Goal: Task Accomplishment & Management: Manage account settings

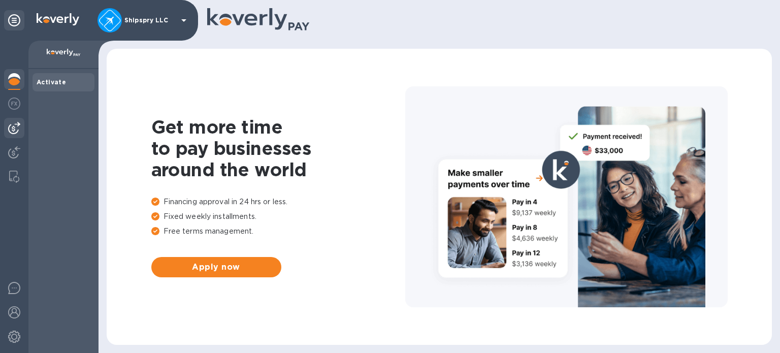
click at [13, 123] on img at bounding box center [14, 128] width 12 height 12
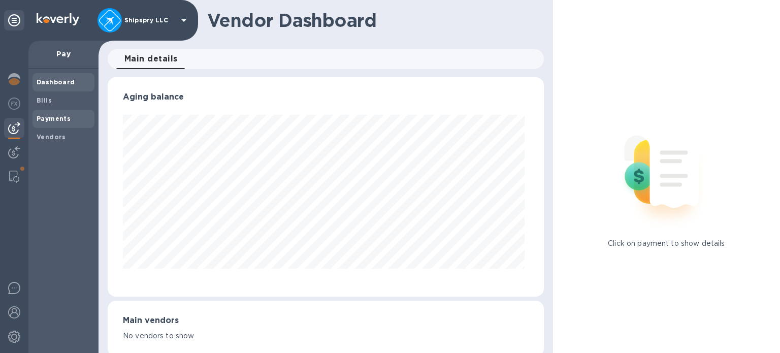
scroll to position [219, 432]
click at [51, 101] on span "Bills" at bounding box center [64, 100] width 54 height 10
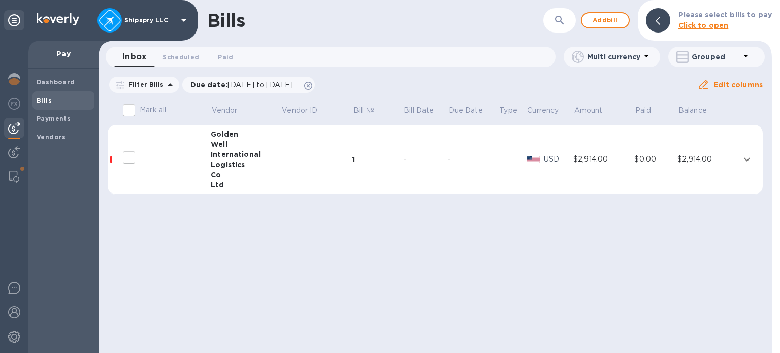
click at [129, 156] on input "decorative checkbox" at bounding box center [128, 157] width 21 height 21
checkbox input "false"
click at [345, 146] on td at bounding box center [317, 160] width 72 height 70
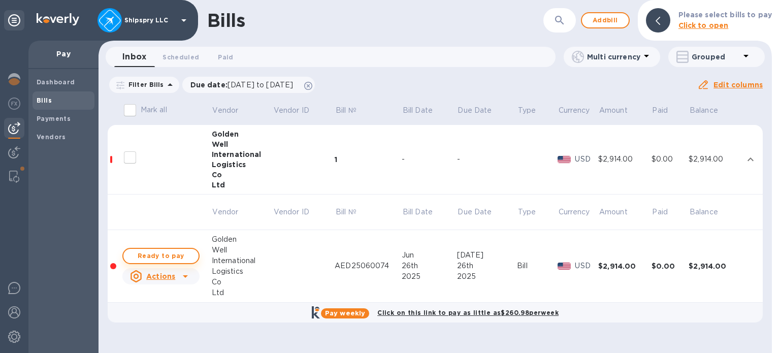
click at [153, 257] on span "Ready to pay" at bounding box center [160, 256] width 59 height 12
checkbox input "true"
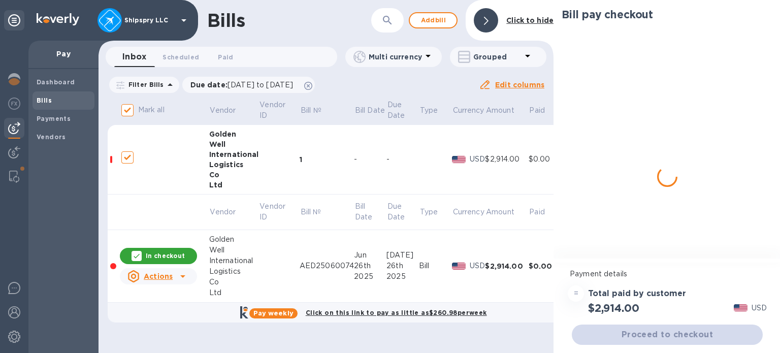
checkbox input "true"
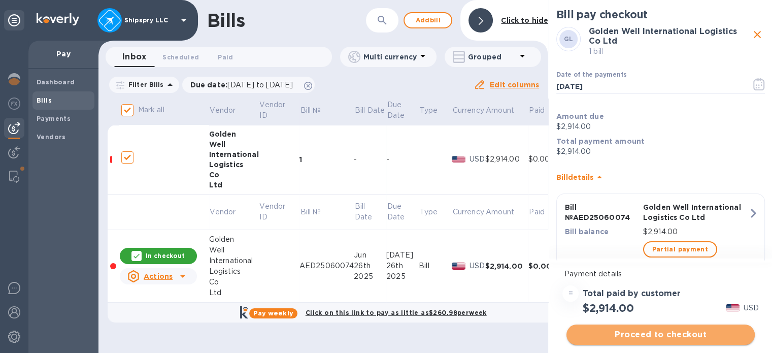
click at [662, 339] on span "Proceed to checkout" at bounding box center [661, 334] width 172 height 12
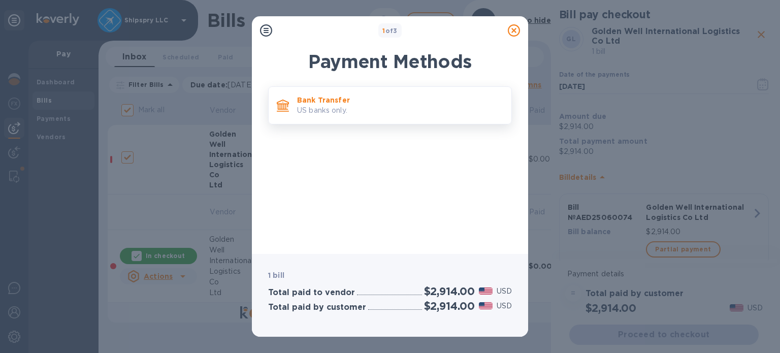
click at [335, 104] on p "Bank Transfer" at bounding box center [400, 100] width 206 height 10
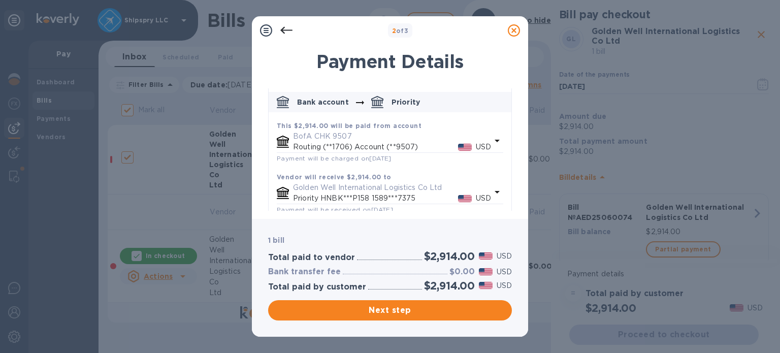
scroll to position [109, 0]
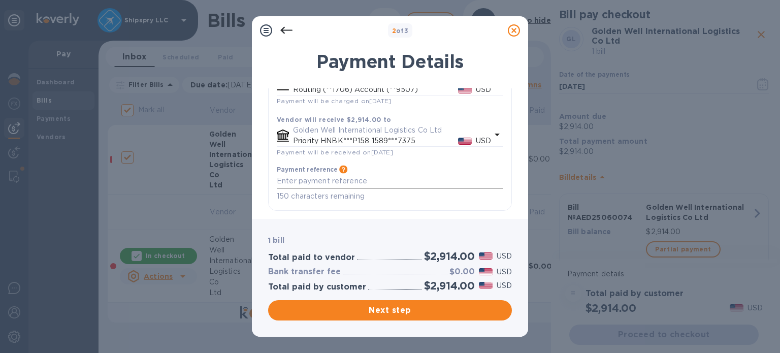
click at [344, 180] on textarea "default-method" at bounding box center [390, 181] width 226 height 9
type textarea "Inv AED25060074"
click at [400, 308] on span "Next step" at bounding box center [389, 310] width 227 height 12
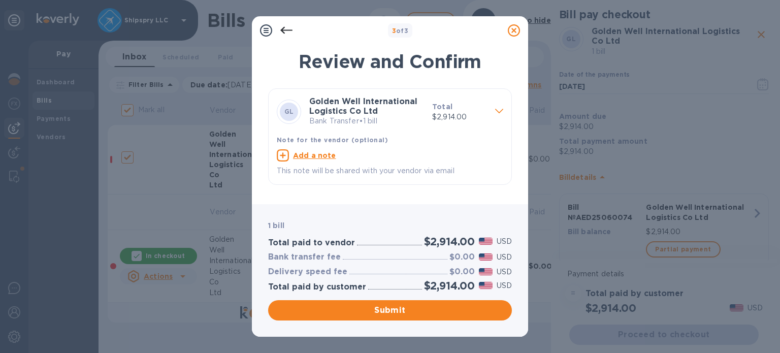
click at [303, 154] on u "Add a note" at bounding box center [314, 155] width 43 height 8
click at [307, 159] on textarea at bounding box center [382, 156] width 210 height 9
type textarea "Inv AED25060074"
click at [385, 298] on div "Submit" at bounding box center [390, 310] width 248 height 24
click at [386, 307] on span "Submit" at bounding box center [389, 310] width 227 height 12
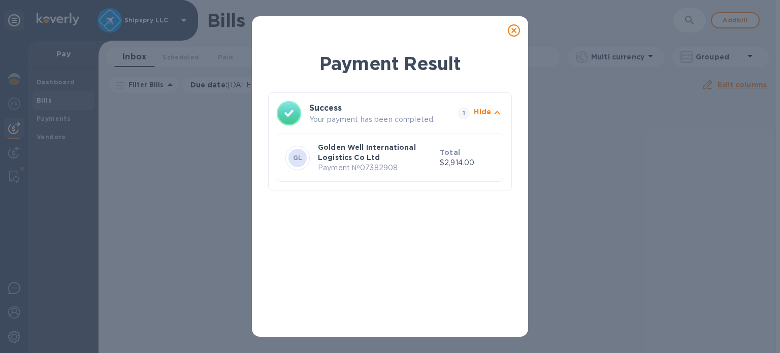
click at [511, 29] on icon at bounding box center [514, 30] width 12 height 12
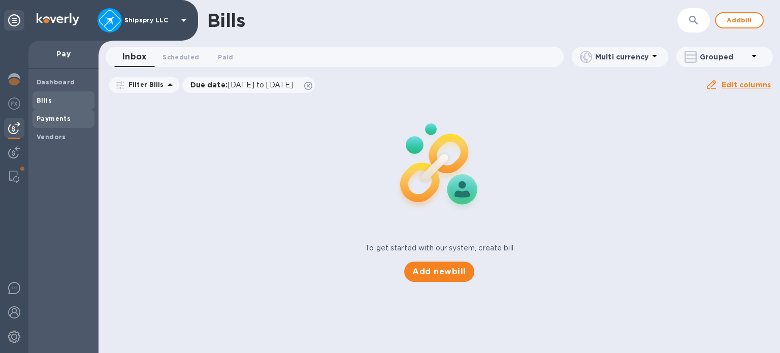
click at [58, 114] on span "Payments" at bounding box center [54, 119] width 34 height 10
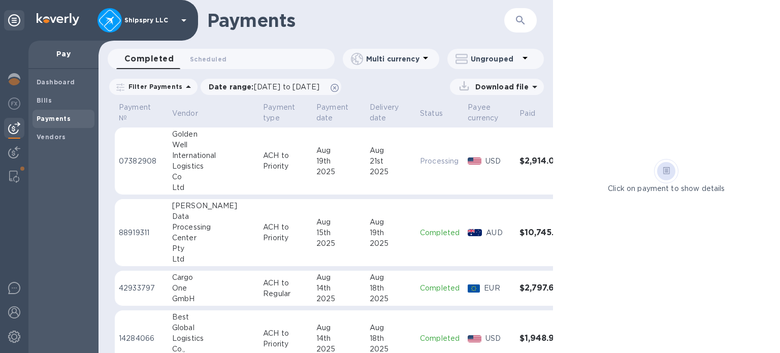
click at [259, 161] on td "ACH to Priority" at bounding box center [285, 161] width 53 height 68
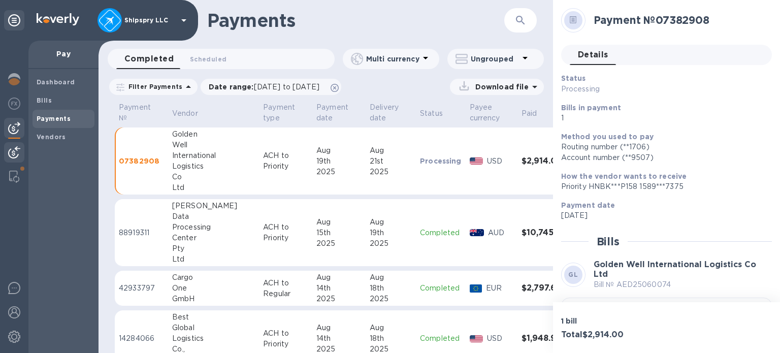
click at [15, 144] on div at bounding box center [14, 153] width 20 height 22
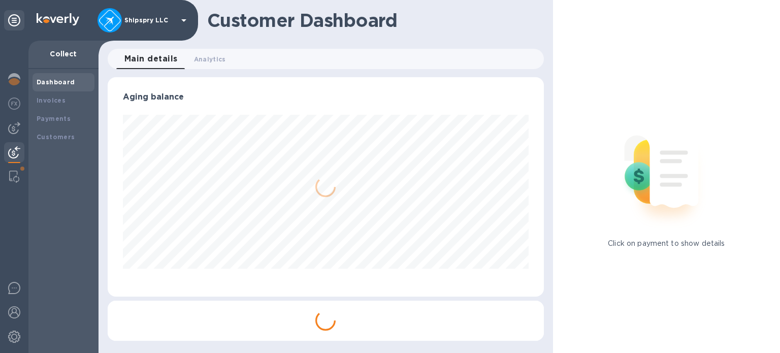
scroll to position [219, 436]
click at [47, 117] on b "Payments" at bounding box center [54, 119] width 34 height 8
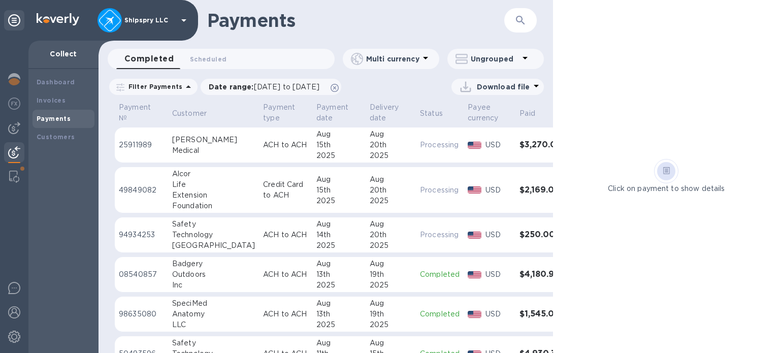
click at [532, 24] on div "​" at bounding box center [520, 20] width 32 height 25
click at [670, 184] on p "Click on payment to show details" at bounding box center [666, 188] width 117 height 11
click at [372, 145] on div "20th" at bounding box center [390, 145] width 42 height 11
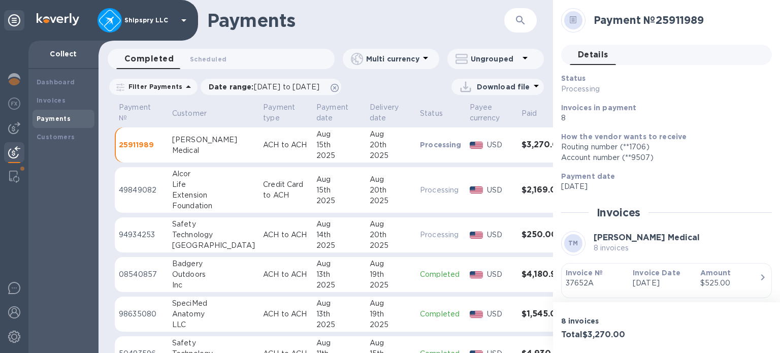
click at [374, 188] on div "20th" at bounding box center [390, 190] width 42 height 11
click at [564, 24] on div at bounding box center [573, 20] width 18 height 18
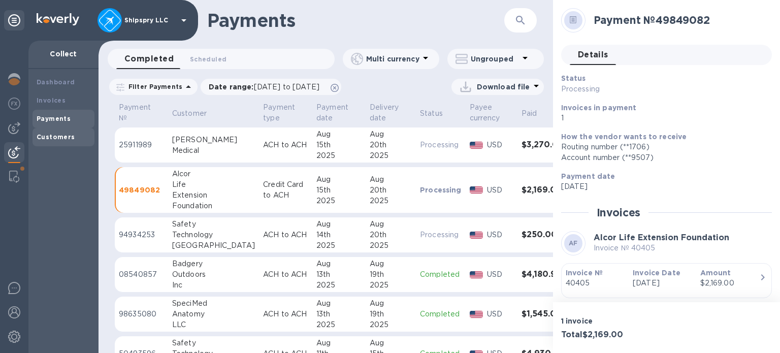
click at [63, 138] on b "Customers" at bounding box center [56, 137] width 39 height 8
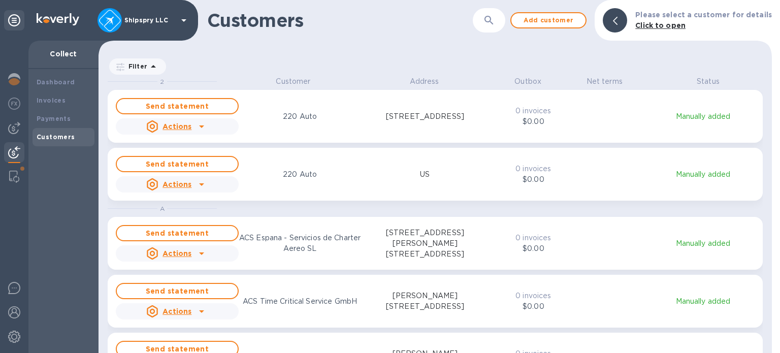
scroll to position [269, 668]
click at [61, 121] on b "Payments" at bounding box center [54, 119] width 34 height 8
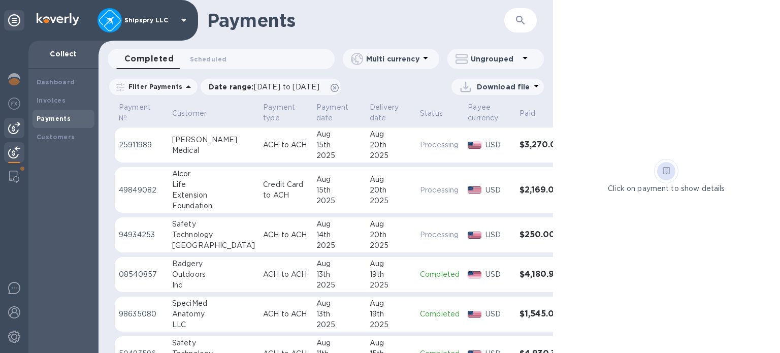
click at [14, 124] on img at bounding box center [14, 128] width 12 height 12
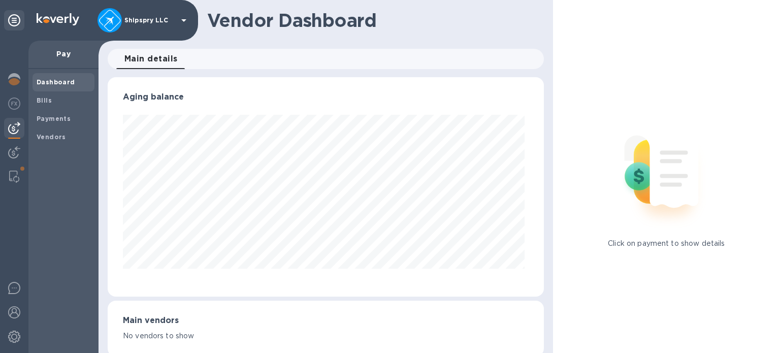
scroll to position [219, 432]
click at [8, 152] on div at bounding box center [14, 153] width 20 height 22
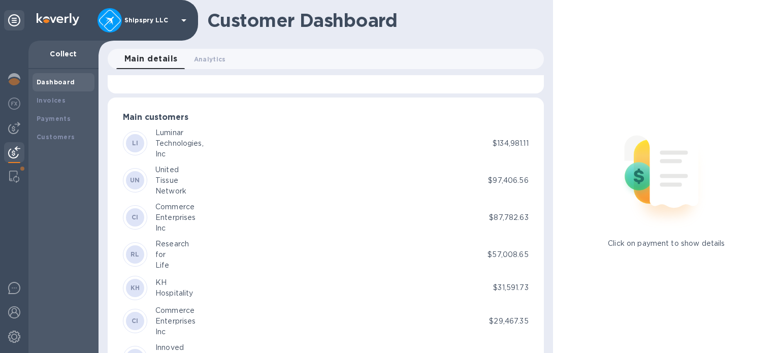
scroll to position [203, 0]
click at [16, 170] on div at bounding box center [14, 176] width 18 height 20
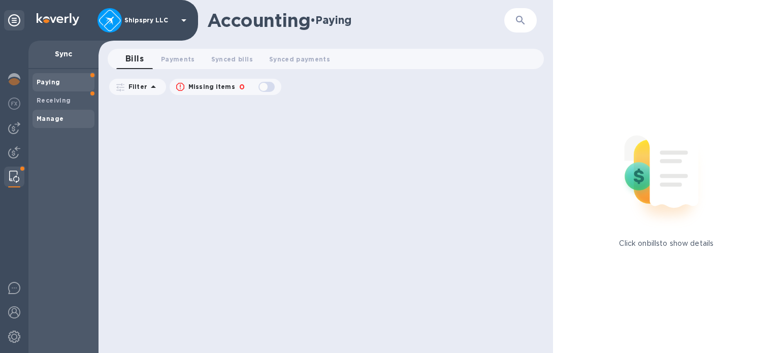
click at [51, 118] on b "Manage" at bounding box center [50, 119] width 27 height 8
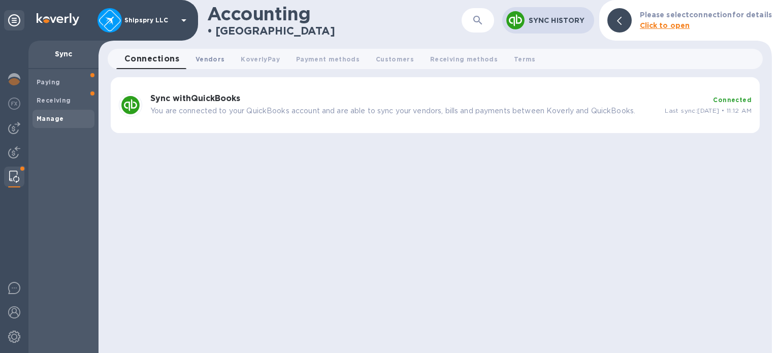
click at [210, 58] on span "Vendors 0" at bounding box center [209, 59] width 29 height 11
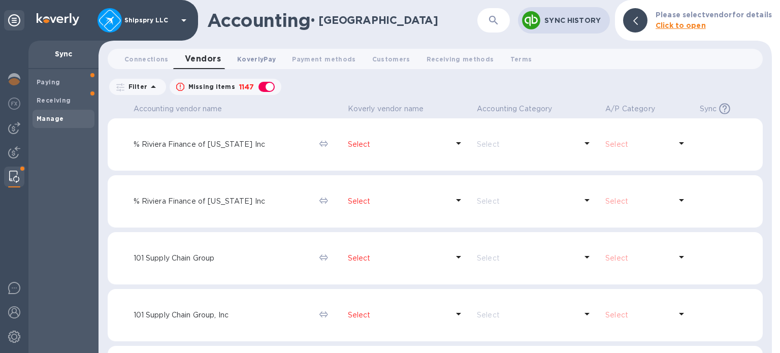
click at [264, 54] on span "KoverlyPay 0" at bounding box center [256, 59] width 39 height 11
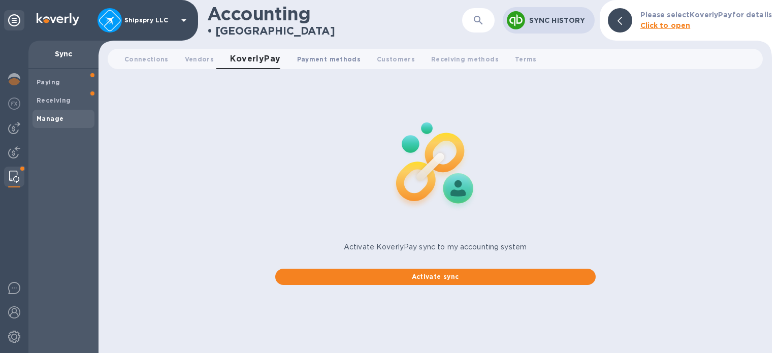
click at [334, 59] on span "Payment methods 0" at bounding box center [328, 59] width 63 height 11
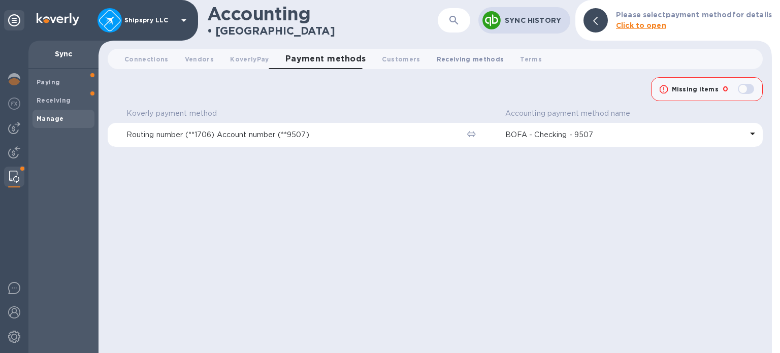
drag, startPoint x: 385, startPoint y: 60, endPoint x: 406, endPoint y: 62, distance: 20.5
click at [386, 59] on span "Customers 0" at bounding box center [401, 59] width 38 height 11
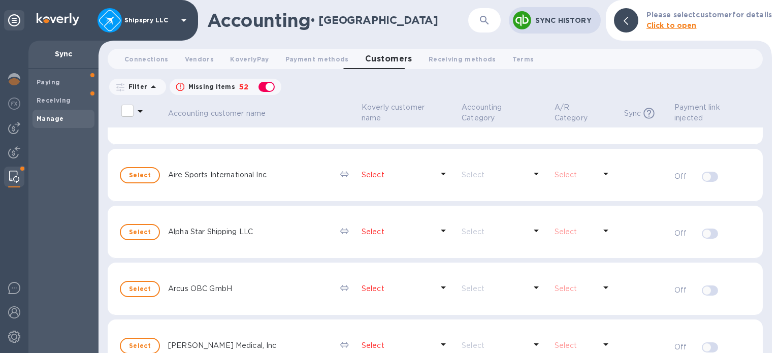
scroll to position [51, 0]
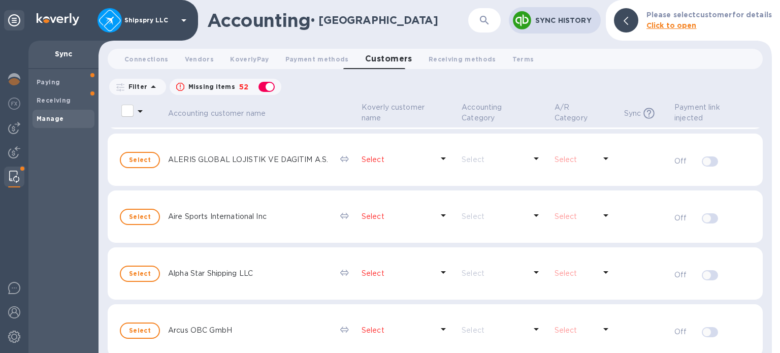
click at [437, 212] on icon at bounding box center [443, 215] width 12 height 12
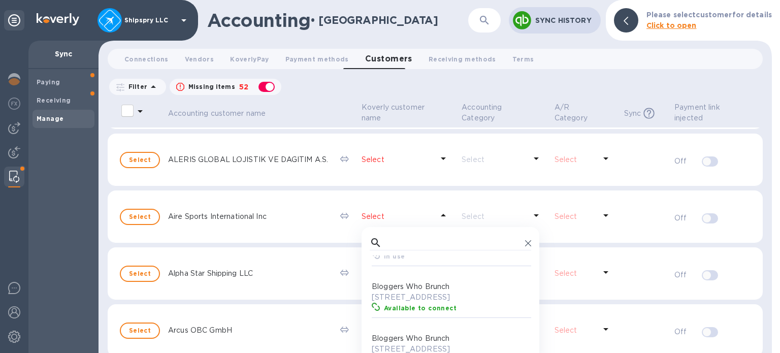
scroll to position [3553, 0]
click at [108, 236] on td at bounding box center [112, 216] width 8 height 53
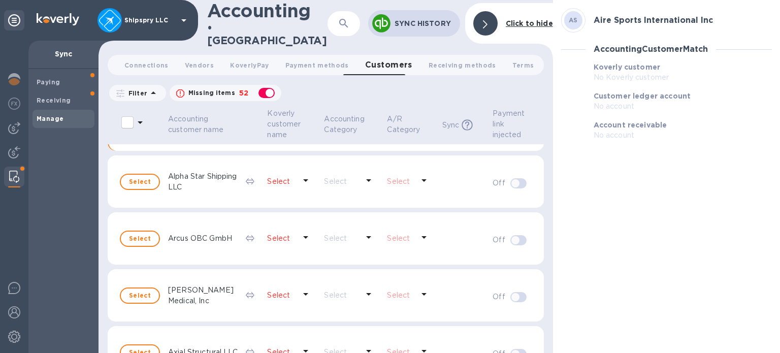
scroll to position [163, 0]
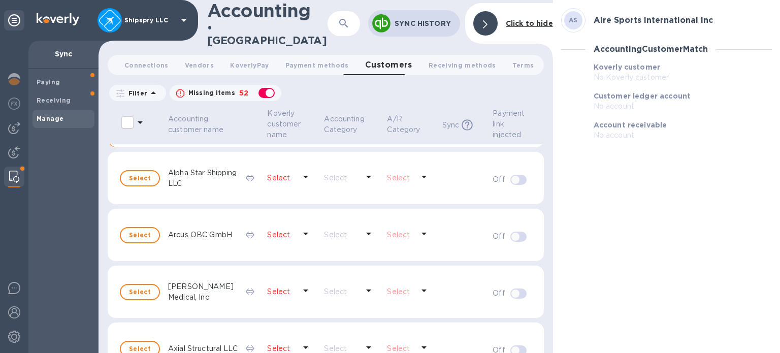
click at [229, 237] on td "Arcus OBC GmbH" at bounding box center [203, 235] width 78 height 53
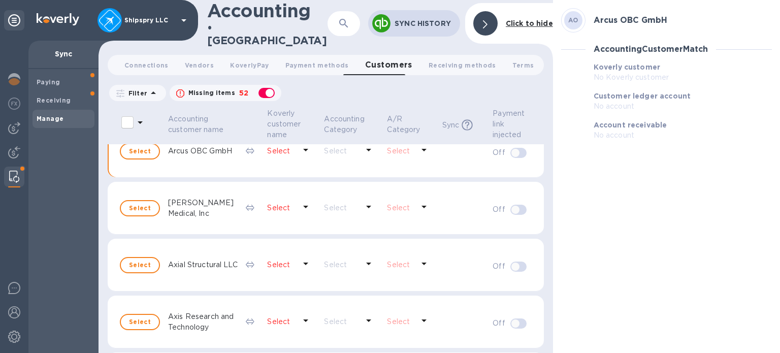
scroll to position [264, 0]
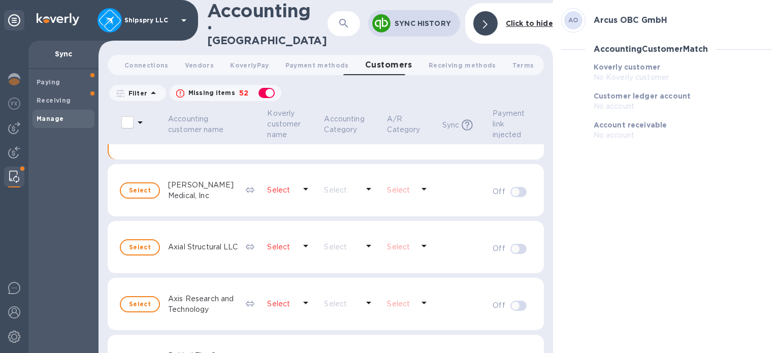
click at [299, 296] on icon at bounding box center [305, 302] width 12 height 12
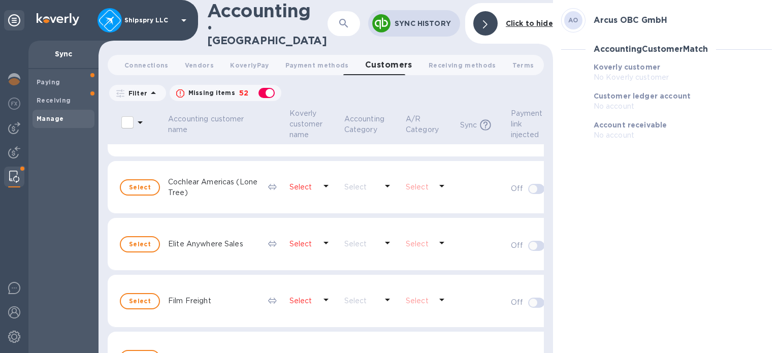
scroll to position [1117, 0]
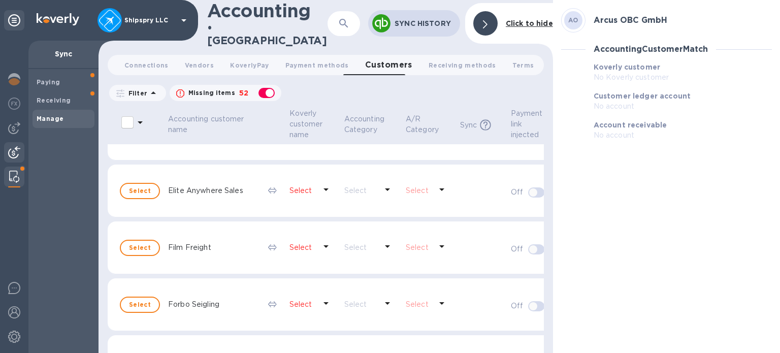
click at [14, 149] on img at bounding box center [14, 152] width 12 height 12
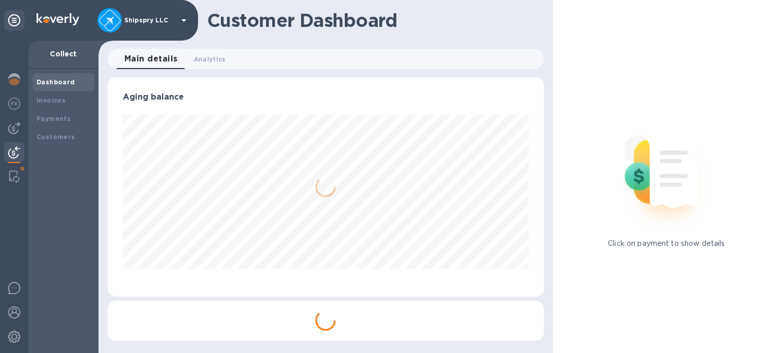
scroll to position [219, 436]
click at [45, 133] on b "Customers" at bounding box center [56, 137] width 39 height 8
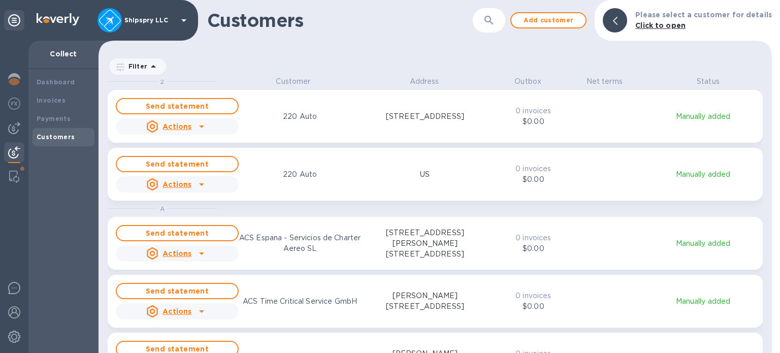
scroll to position [269, 668]
click at [203, 186] on icon "grid" at bounding box center [201, 184] width 12 height 12
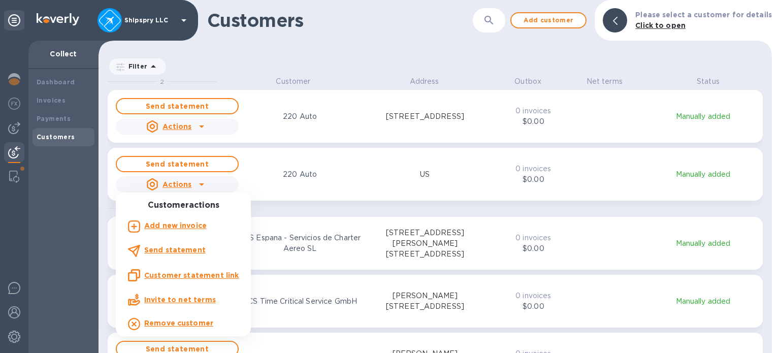
click at [340, 199] on div at bounding box center [390, 176] width 780 height 353
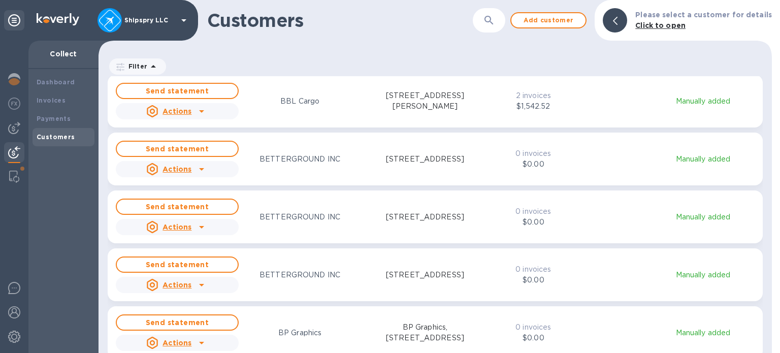
scroll to position [3198, 0]
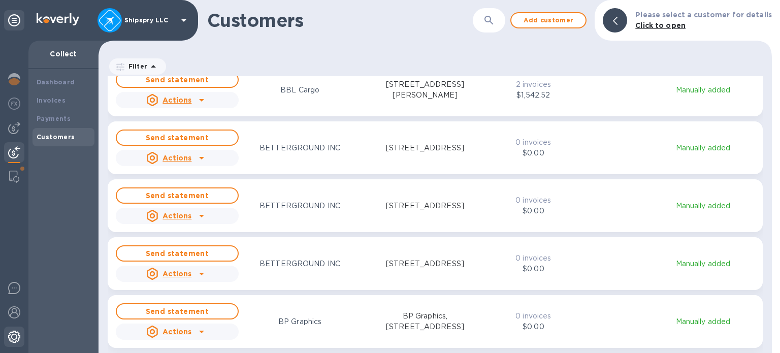
click at [14, 334] on img at bounding box center [14, 336] width 12 height 12
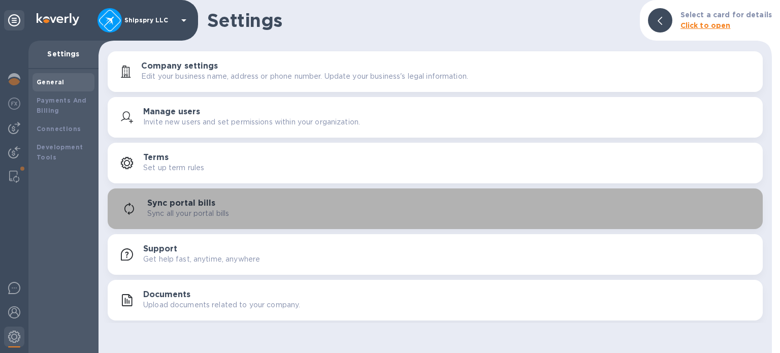
click at [181, 209] on p "Sync all your portal bills" at bounding box center [188, 213] width 82 height 11
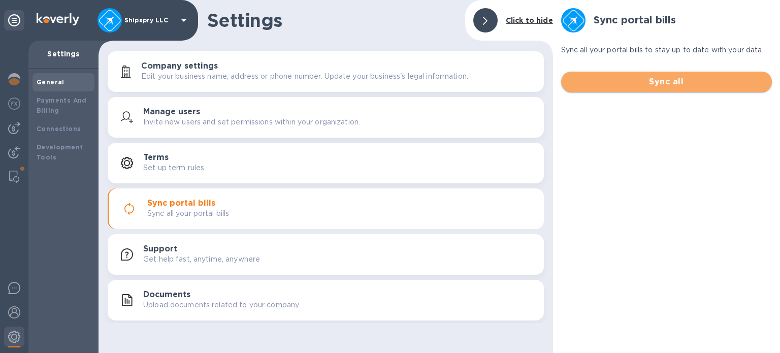
click at [632, 80] on span "Sync all" at bounding box center [666, 82] width 194 height 12
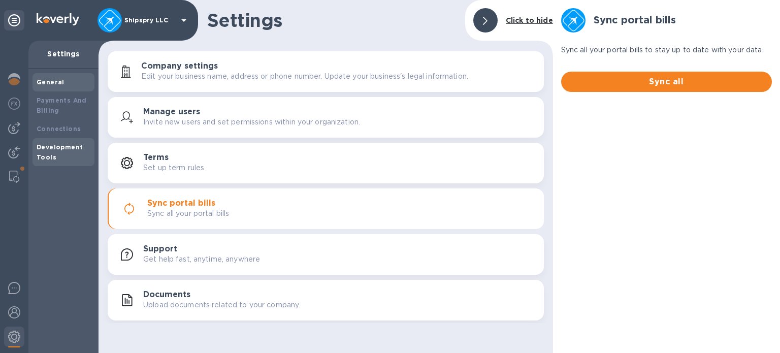
click at [87, 138] on div "Development Tools" at bounding box center [63, 152] width 62 height 28
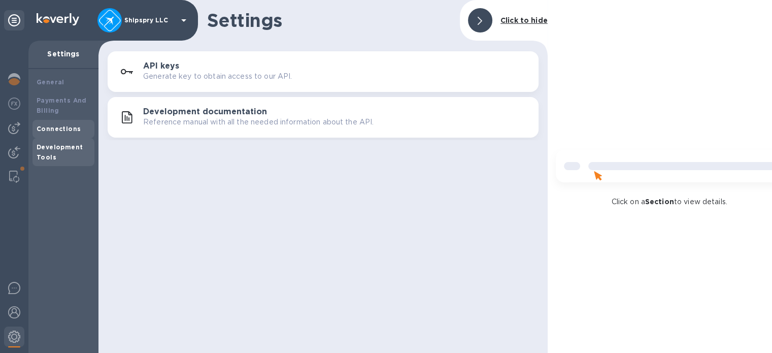
click at [45, 121] on div "Connections" at bounding box center [63, 129] width 62 height 18
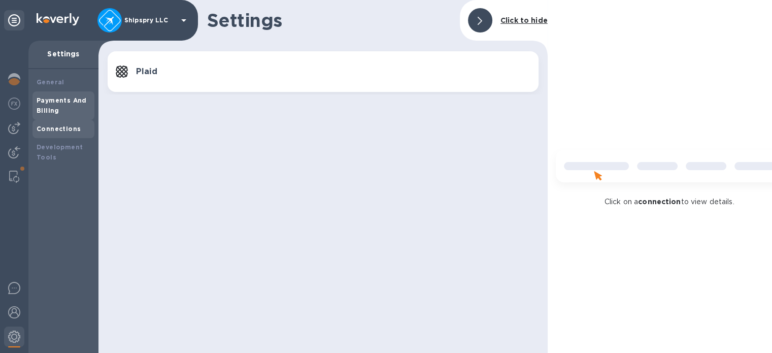
click at [52, 106] on div "Payments And Billing" at bounding box center [64, 105] width 54 height 20
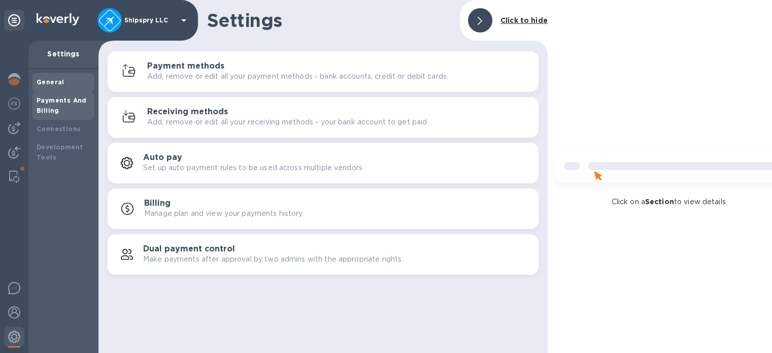
click at [61, 88] on div "General" at bounding box center [63, 82] width 62 height 18
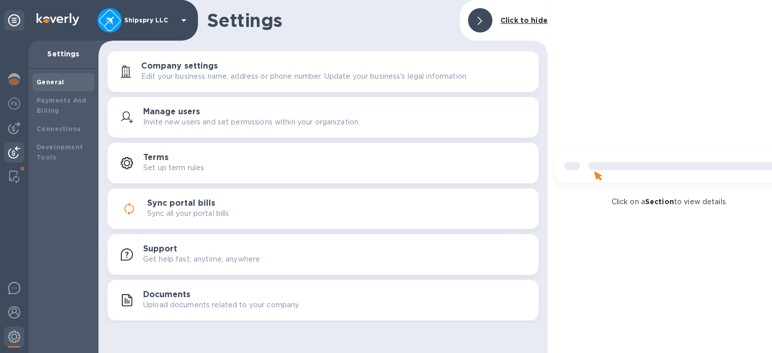
click at [14, 142] on div at bounding box center [14, 153] width 20 height 22
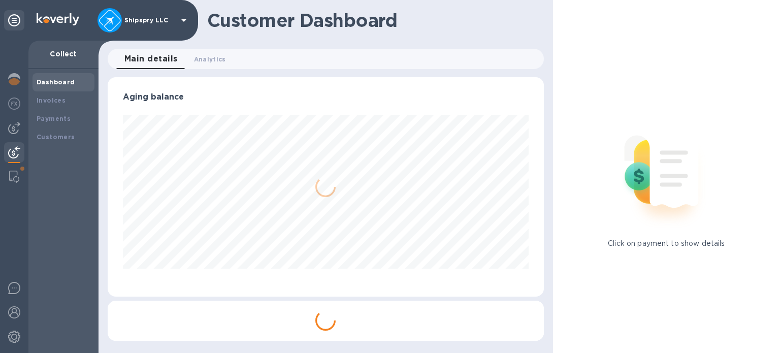
scroll to position [219, 436]
click at [60, 121] on b "Payments" at bounding box center [54, 119] width 34 height 8
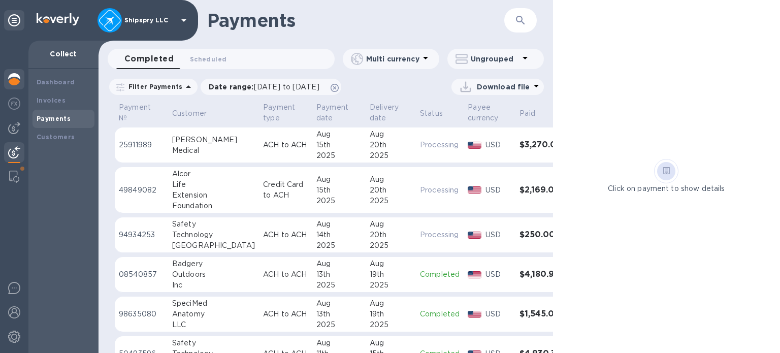
click at [20, 83] on div at bounding box center [14, 80] width 20 height 22
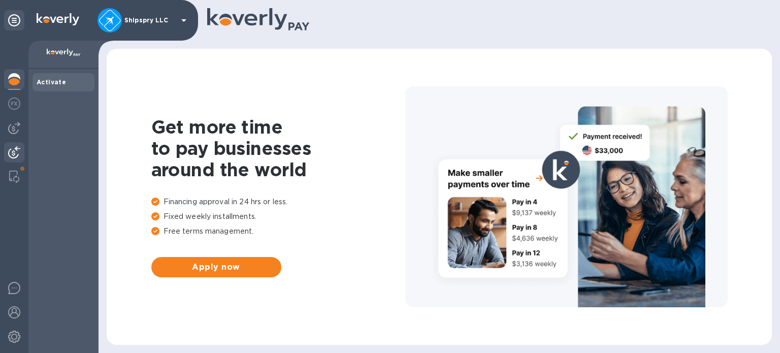
click at [12, 145] on div at bounding box center [14, 153] width 20 height 22
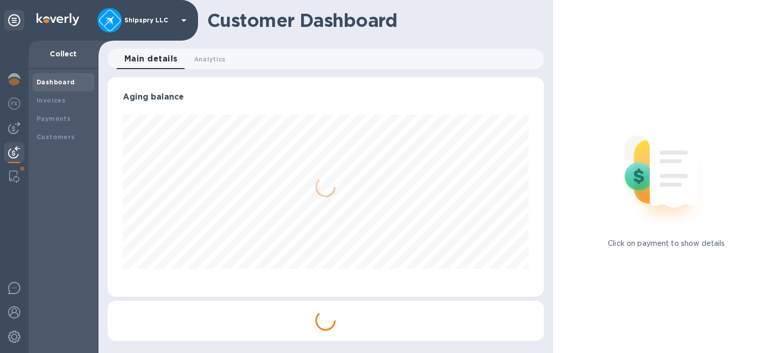
scroll to position [219, 436]
click at [16, 126] on img at bounding box center [14, 128] width 12 height 12
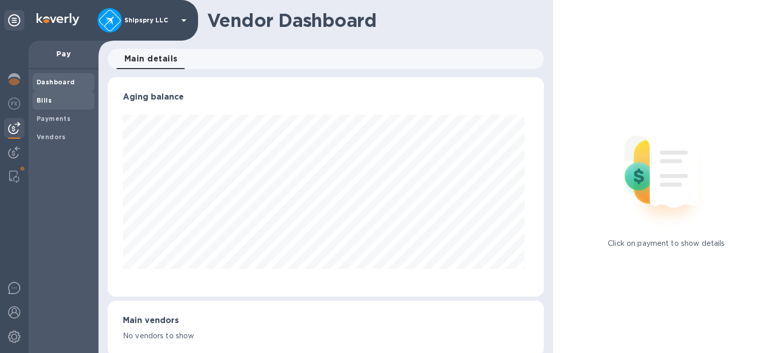
click at [56, 103] on span "Bills" at bounding box center [64, 100] width 54 height 10
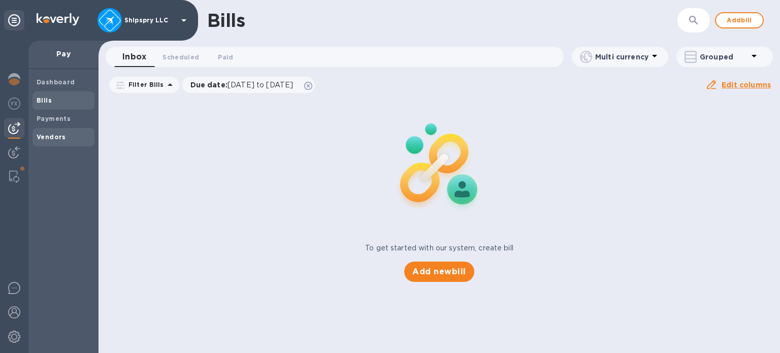
click at [59, 129] on div "Vendors" at bounding box center [63, 137] width 62 height 18
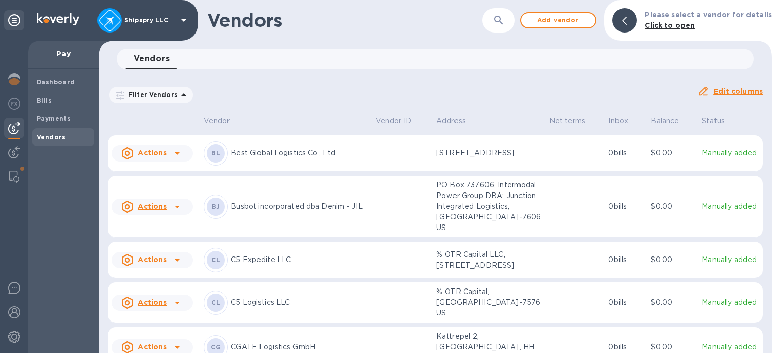
scroll to position [535, 0]
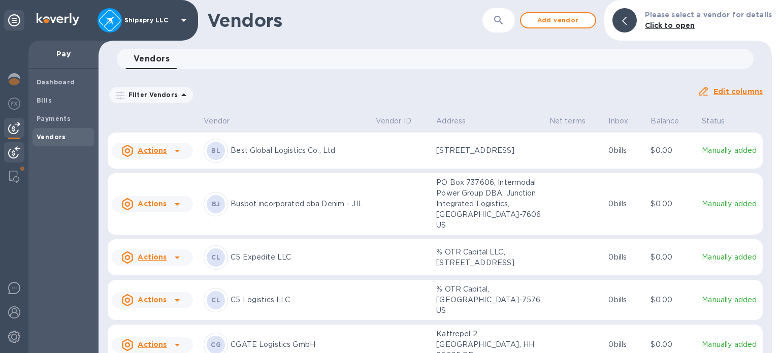
click at [10, 152] on img at bounding box center [14, 152] width 12 height 12
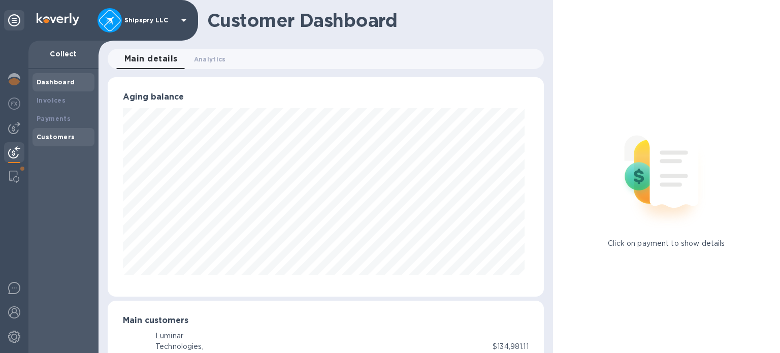
scroll to position [507336, 507123]
click at [72, 143] on div "Customers" at bounding box center [63, 137] width 62 height 18
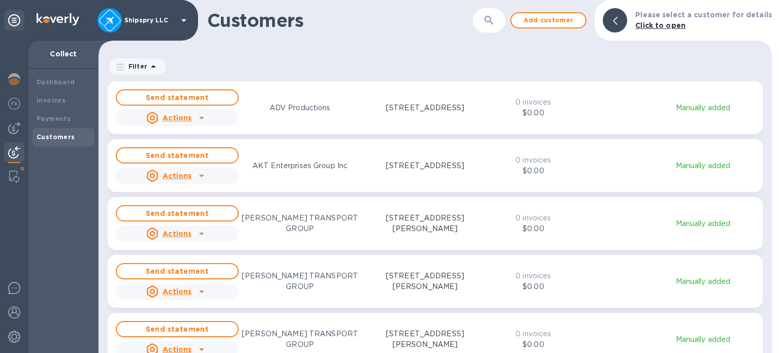
scroll to position [761, 0]
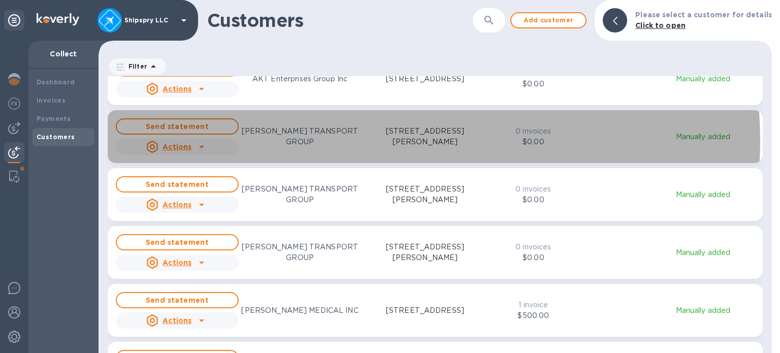
click at [378, 140] on p "[STREET_ADDRESS][PERSON_NAME]" at bounding box center [424, 136] width 123 height 21
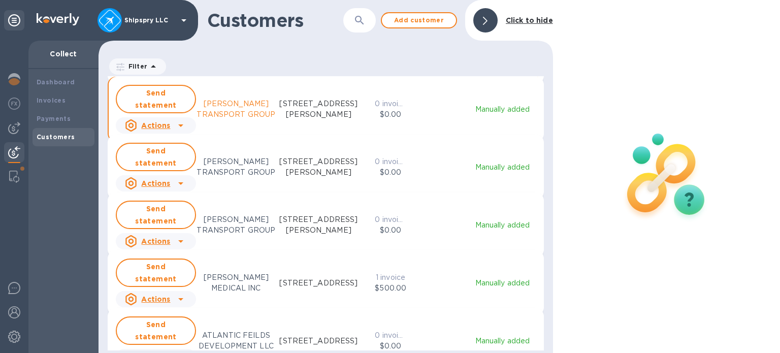
scroll to position [8, 5]
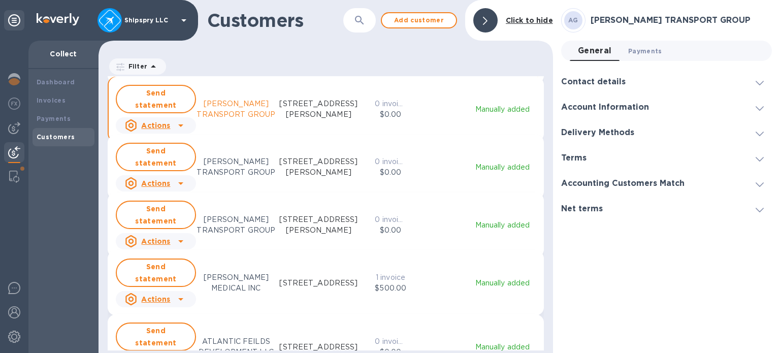
click at [657, 49] on span "Payments 0" at bounding box center [645, 51] width 34 height 11
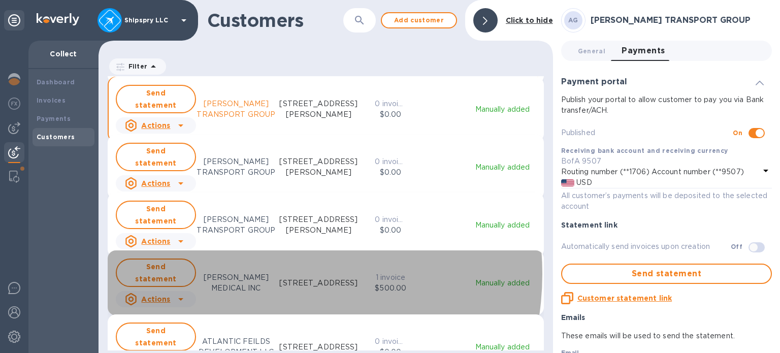
click at [254, 274] on p "[PERSON_NAME] MEDICAL INC" at bounding box center [236, 282] width 80 height 21
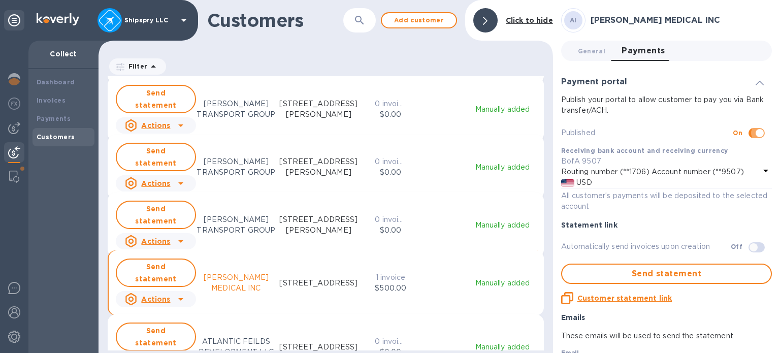
click at [752, 136] on input "checkbox" at bounding box center [759, 132] width 52 height 17
checkbox input "false"
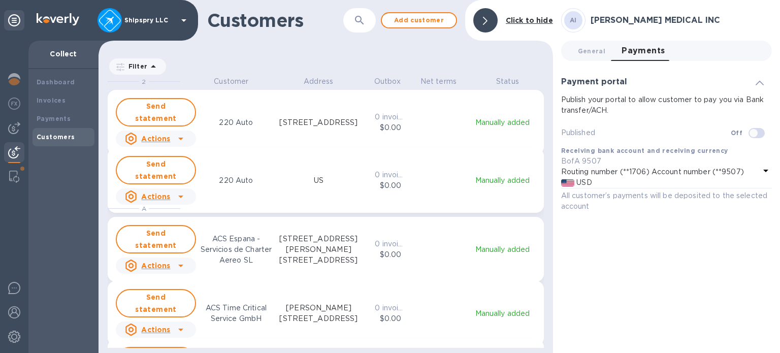
scroll to position [269, 450]
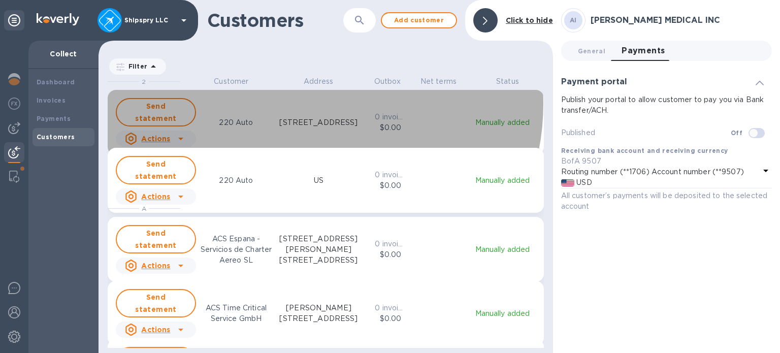
click at [303, 117] on p "[STREET_ADDRESS]" at bounding box center [318, 122] width 78 height 11
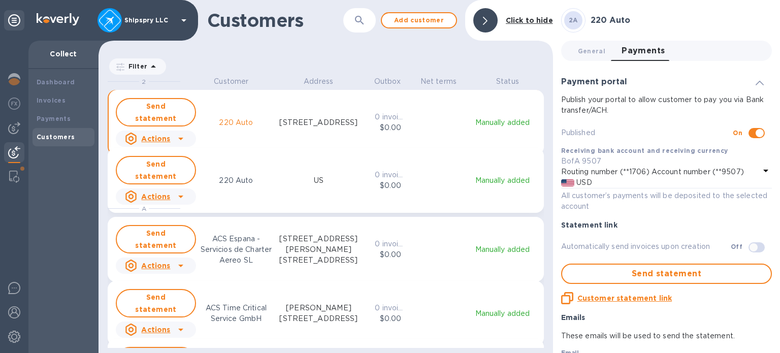
checkbox input "true"
click at [278, 175] on div "US" at bounding box center [317, 180] width 83 height 11
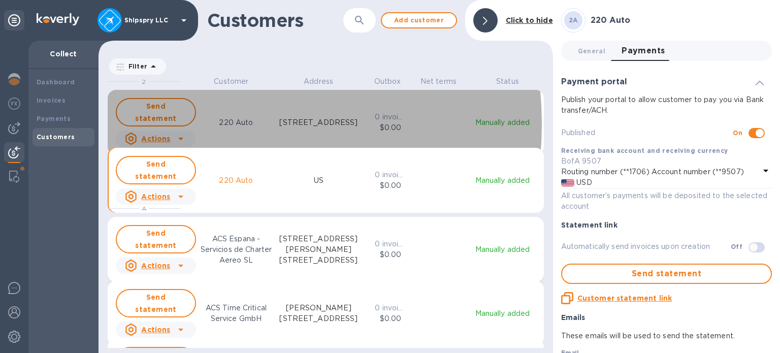
click at [185, 132] on icon "grid" at bounding box center [181, 138] width 12 height 12
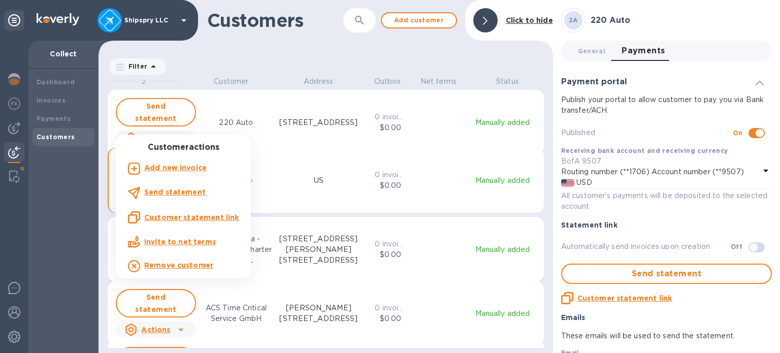
click at [406, 199] on div at bounding box center [390, 176] width 780 height 353
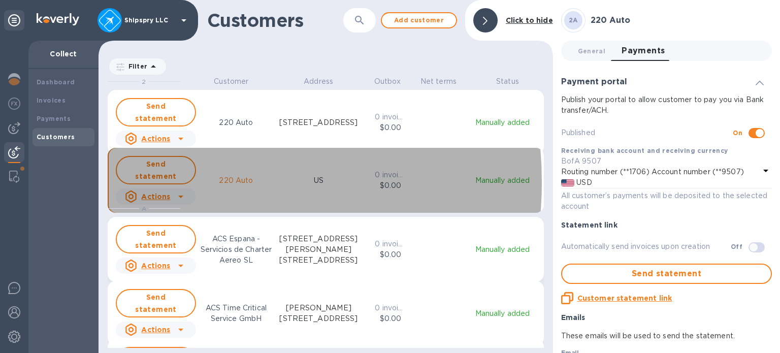
click at [168, 192] on u "Actions" at bounding box center [155, 196] width 29 height 8
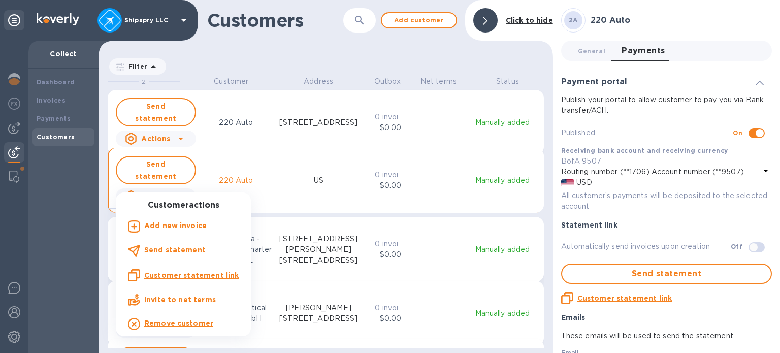
click at [376, 192] on div at bounding box center [390, 176] width 780 height 353
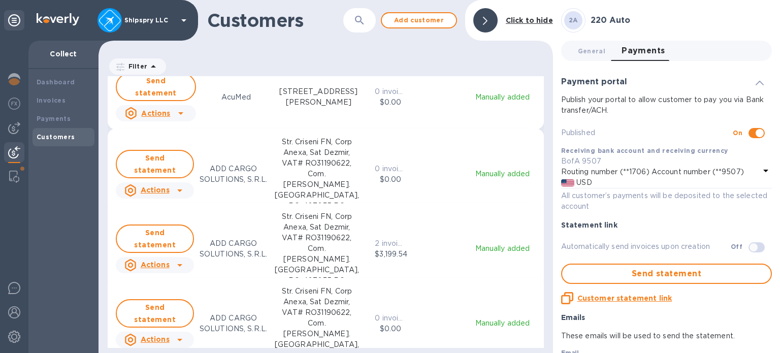
scroll to position [457, 0]
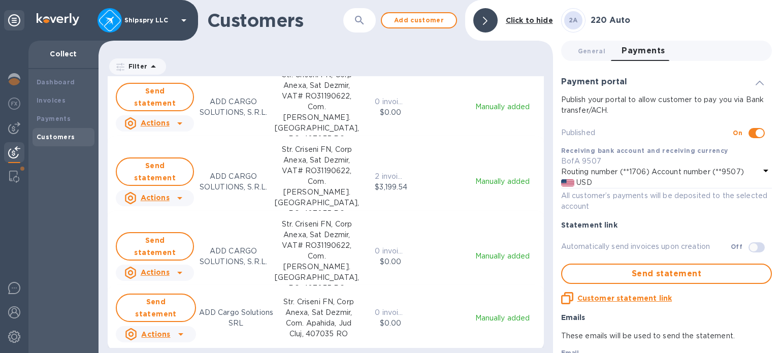
click at [339, 106] on p "Str. Criseni FN, Corp Anexa, Sat Dezmir, VAT# RO31190622, Com. [PERSON_NAME]. […" at bounding box center [317, 107] width 84 height 75
click at [750, 138] on input "checkbox" at bounding box center [759, 132] width 52 height 17
checkbox input "false"
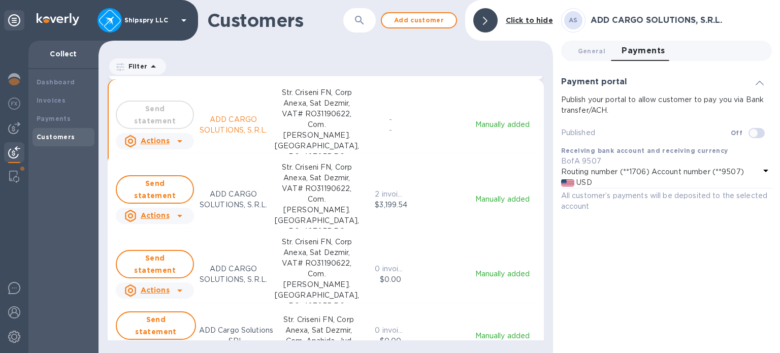
scroll to position [508, 0]
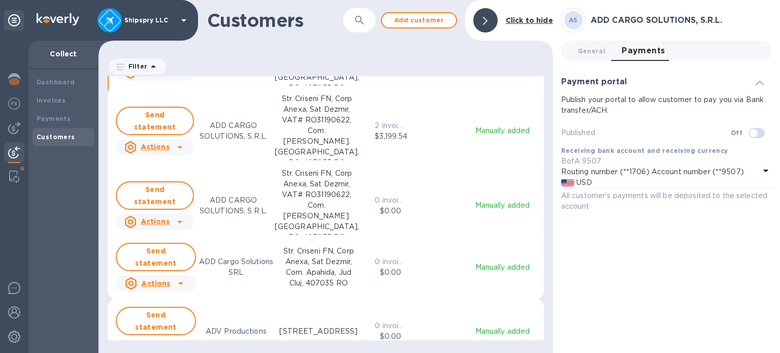
click at [332, 200] on p "Str. Criseni FN, Corp Anexa, Sat Dezmir, VAT# RO31190622, Com. [PERSON_NAME]. […" at bounding box center [317, 205] width 84 height 75
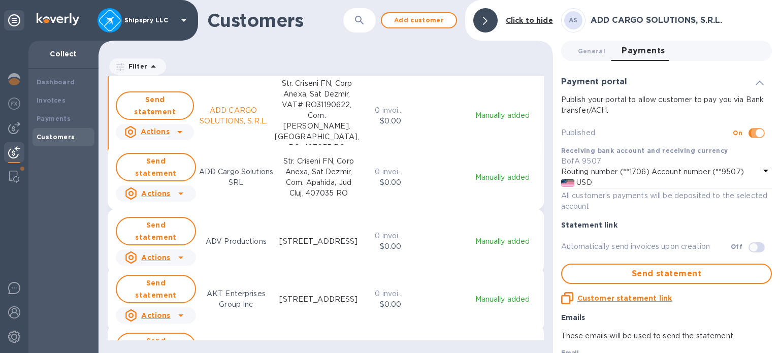
click at [757, 133] on input "checkbox" at bounding box center [759, 132] width 52 height 17
checkbox input "false"
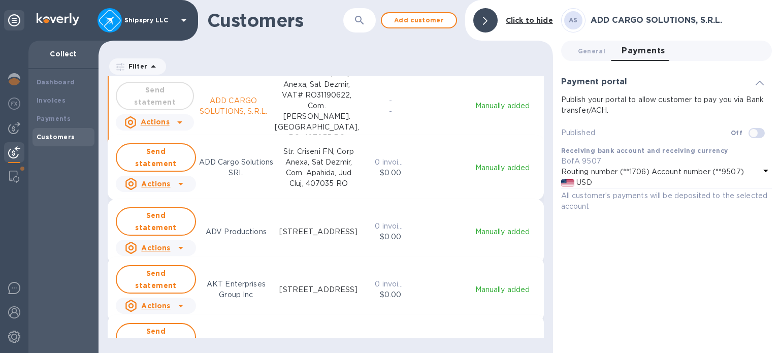
scroll to position [609, 0]
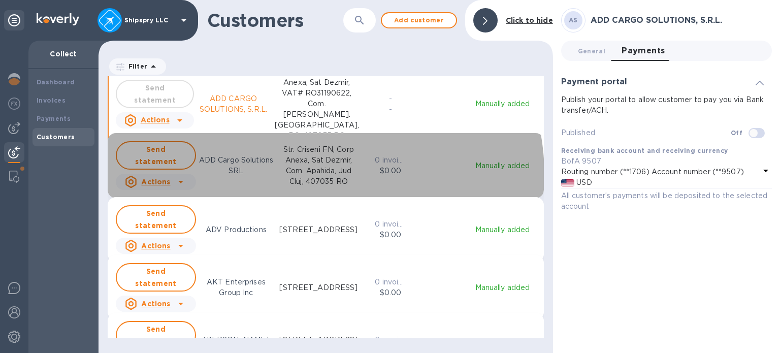
click at [317, 174] on p "Str. Criseni FN, Corp Anexa, Sat Dezmir, Com. Apahida, Jud Cluj, 407035 RO" at bounding box center [318, 165] width 81 height 43
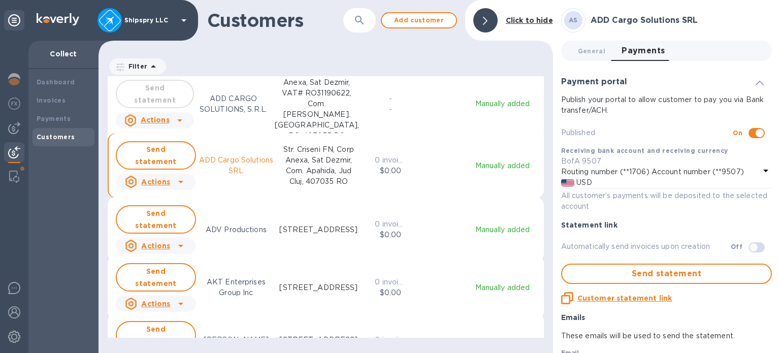
click at [759, 134] on input "checkbox" at bounding box center [759, 132] width 52 height 17
checkbox input "false"
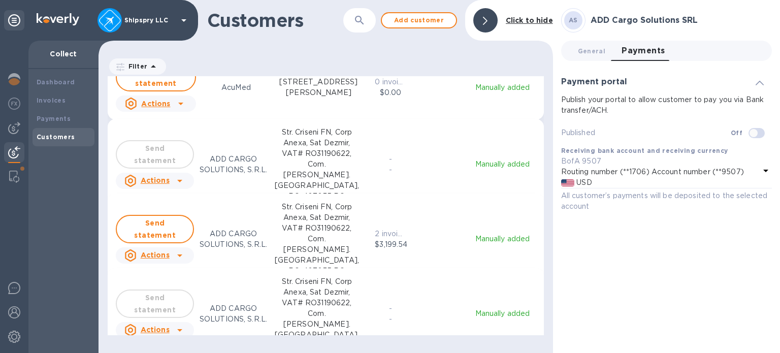
scroll to position [406, 0]
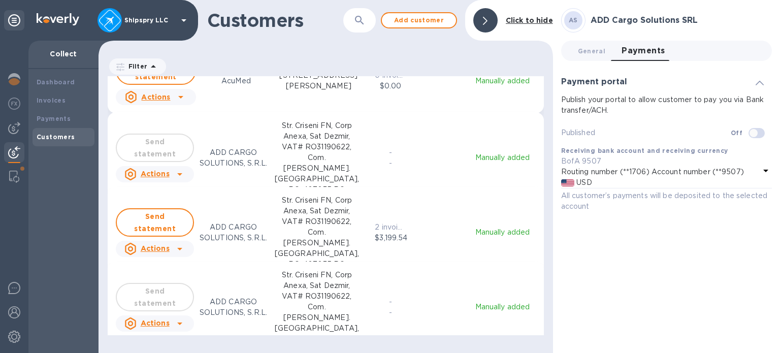
click at [318, 140] on p "Str. Criseni FN, Corp Anexa, Sat Dezmir, VAT# RO31190622, Com. [PERSON_NAME]. […" at bounding box center [317, 157] width 84 height 75
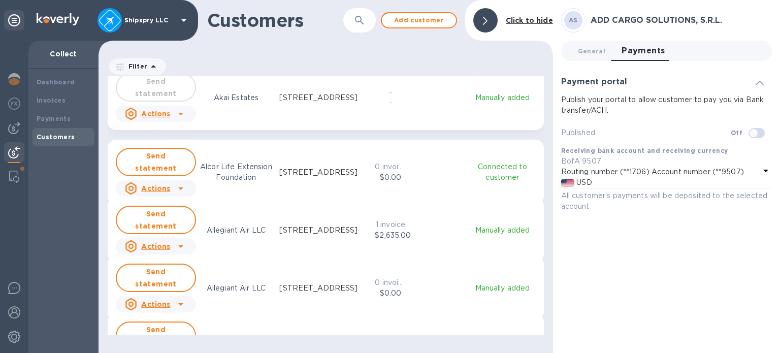
scroll to position [2030, 0]
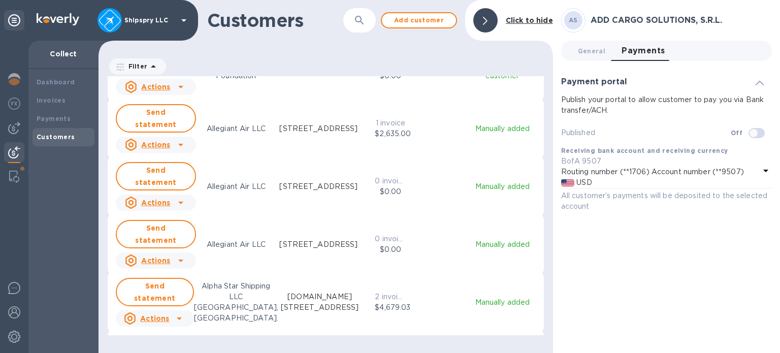
click at [319, 181] on p "[STREET_ADDRESS]" at bounding box center [318, 186] width 78 height 11
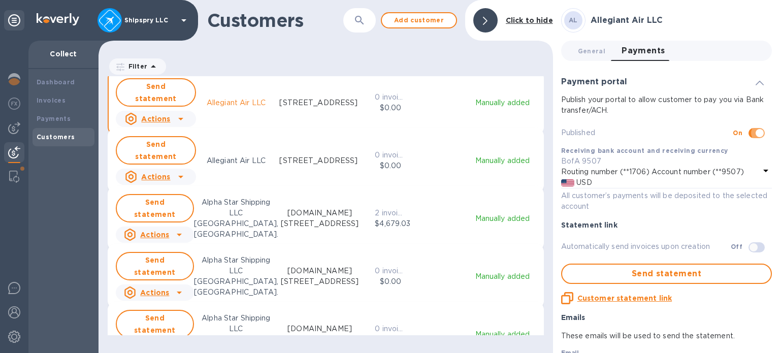
click at [754, 134] on input "checkbox" at bounding box center [759, 132] width 52 height 17
checkbox input "false"
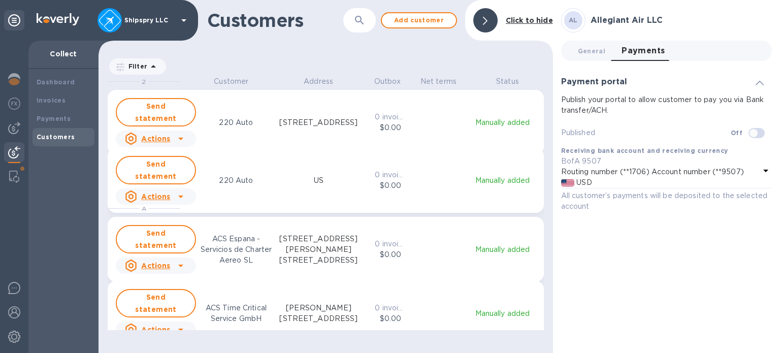
scroll to position [269, 450]
click at [489, 22] on div at bounding box center [485, 20] width 24 height 24
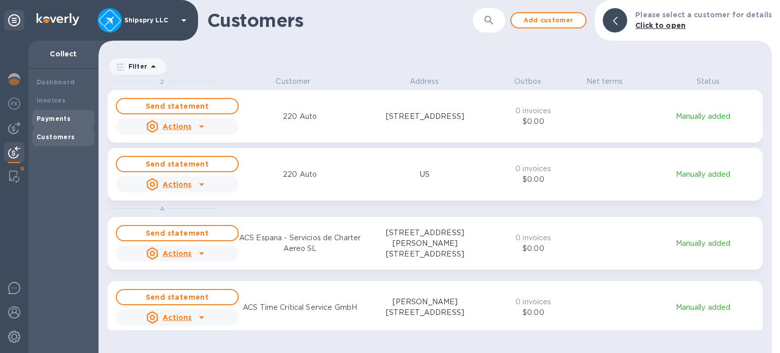
click at [58, 120] on b "Payments" at bounding box center [54, 119] width 34 height 8
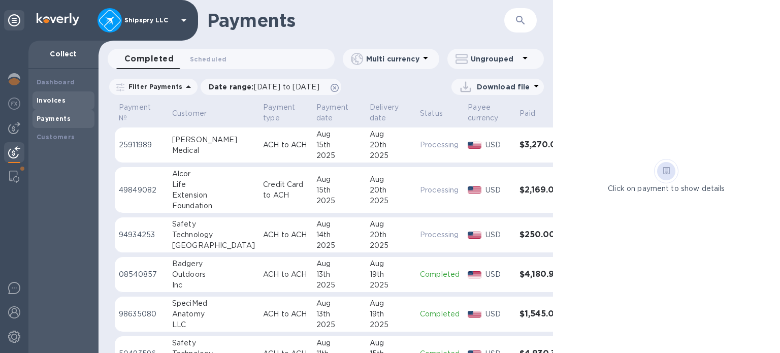
click at [53, 97] on b "Invoices" at bounding box center [51, 100] width 29 height 8
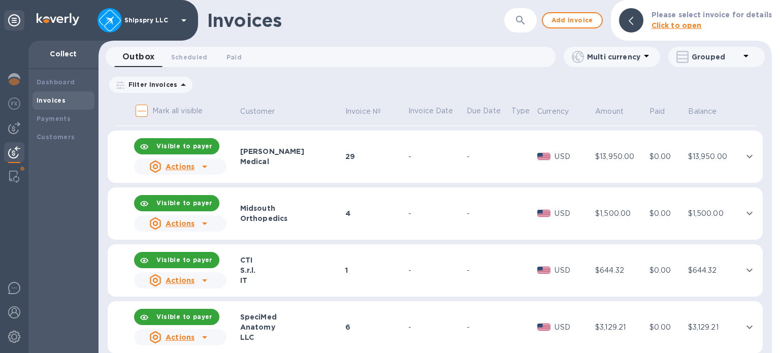
scroll to position [2893, 0]
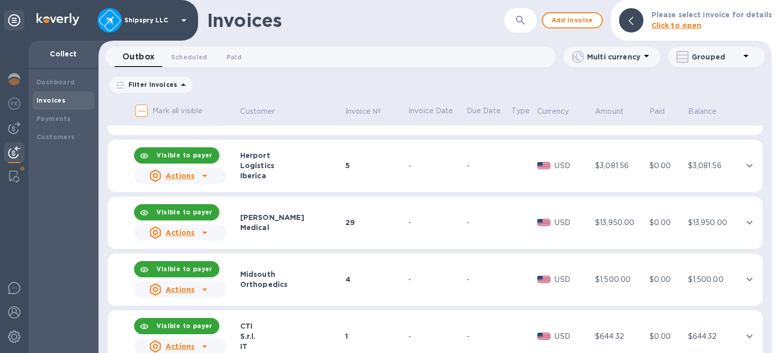
click at [440, 218] on div "-" at bounding box center [435, 222] width 55 height 11
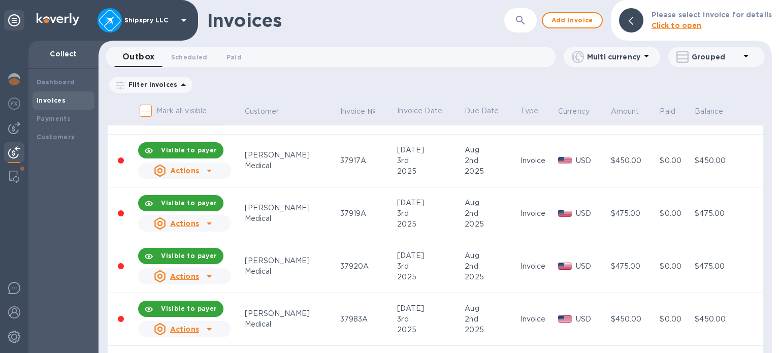
scroll to position [2944, 0]
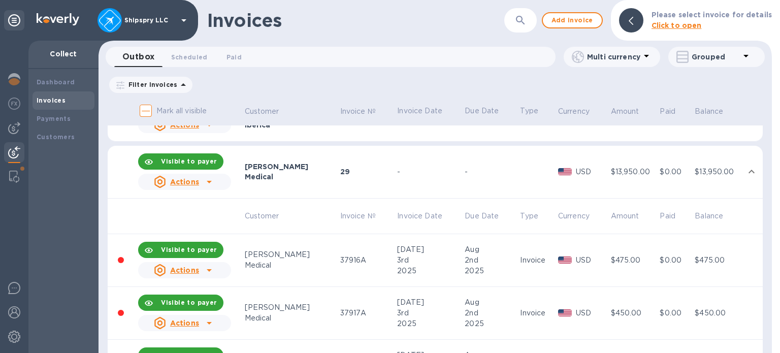
click at [179, 256] on div "Visible to payer" at bounding box center [189, 250] width 64 height 18
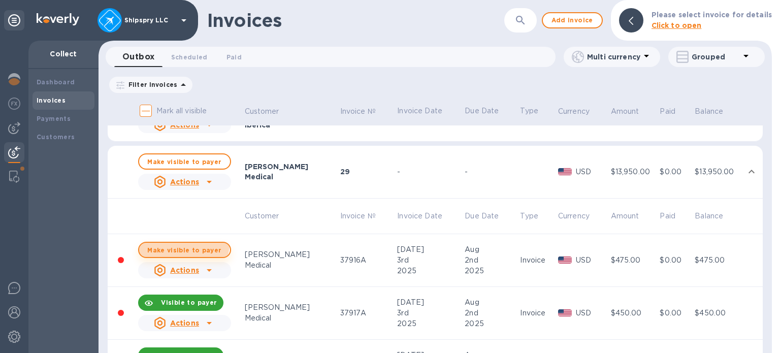
click at [184, 242] on button "Make visible to payer" at bounding box center [184, 250] width 92 height 16
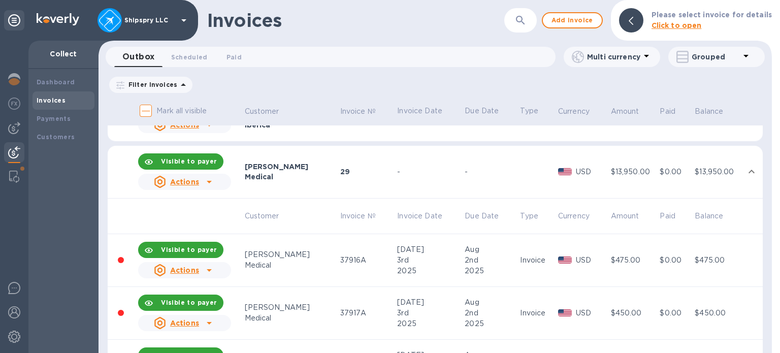
click at [206, 271] on icon at bounding box center [209, 270] width 12 height 12
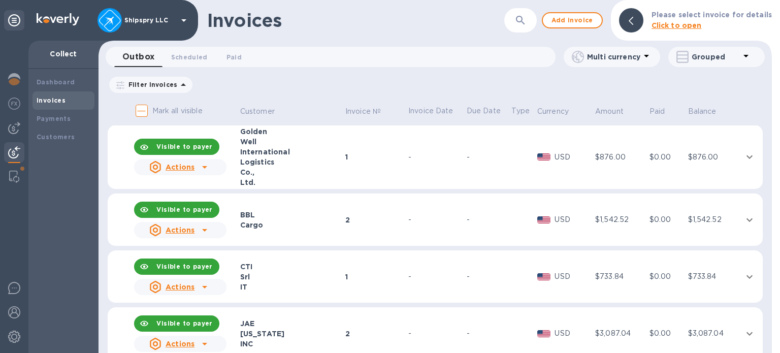
scroll to position [964, 0]
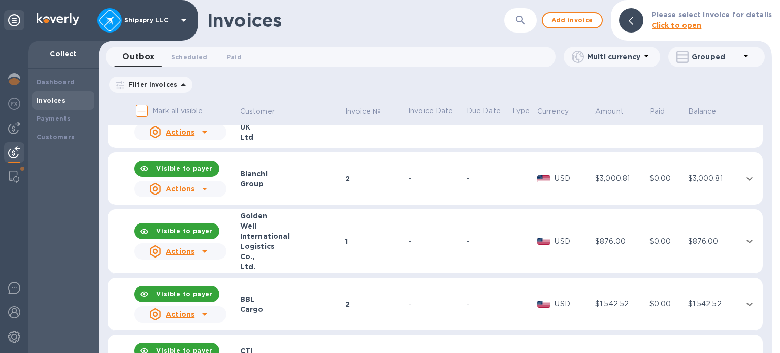
click at [271, 227] on div "Well" at bounding box center [291, 226] width 102 height 10
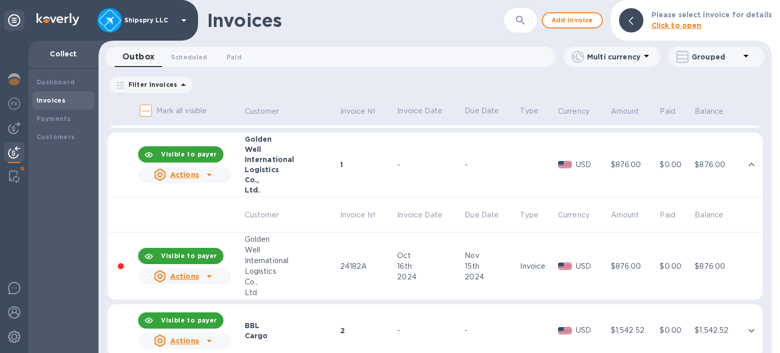
scroll to position [1015, 0]
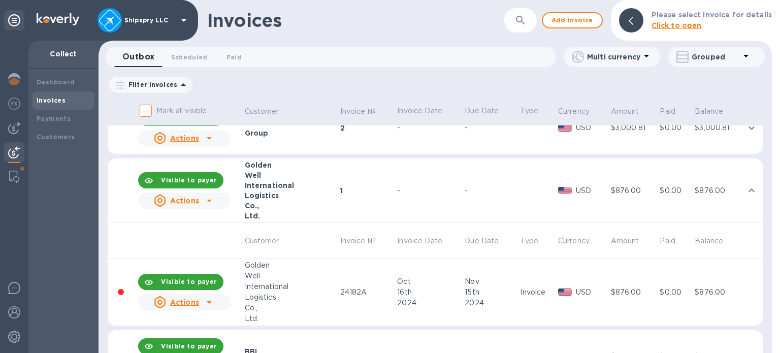
click at [187, 305] on u "Actions" at bounding box center [184, 302] width 29 height 8
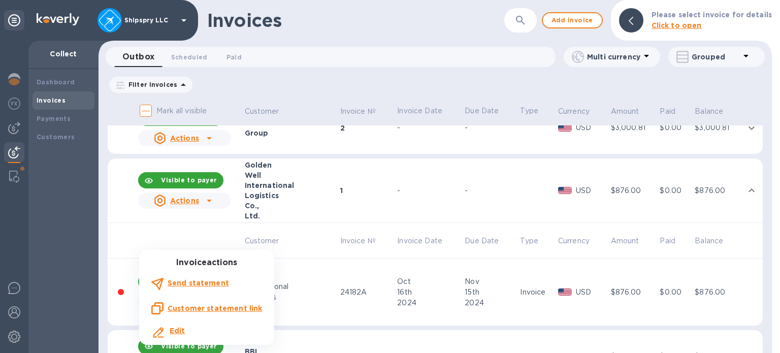
click at [128, 231] on div at bounding box center [390, 176] width 780 height 353
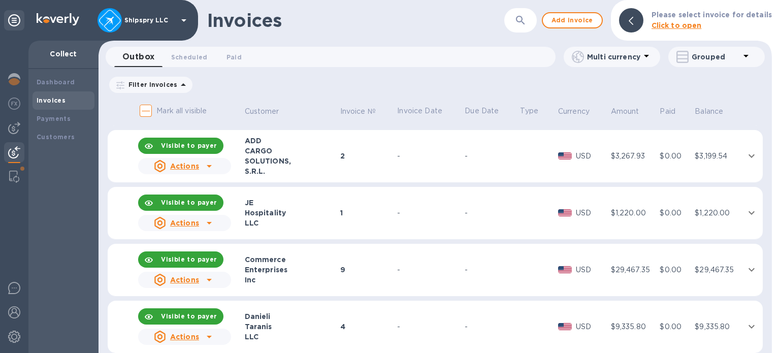
scroll to position [4060, 0]
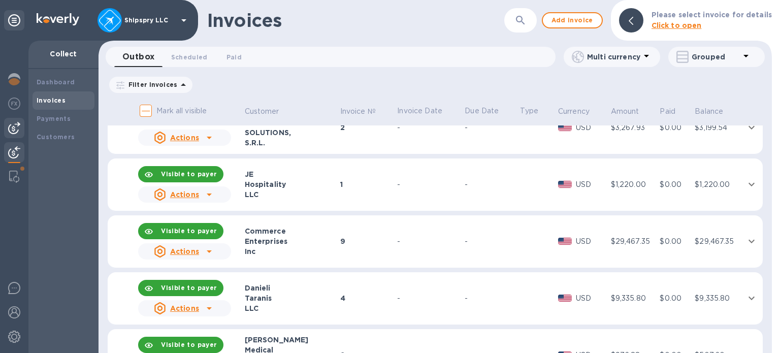
click at [18, 129] on img at bounding box center [14, 128] width 12 height 12
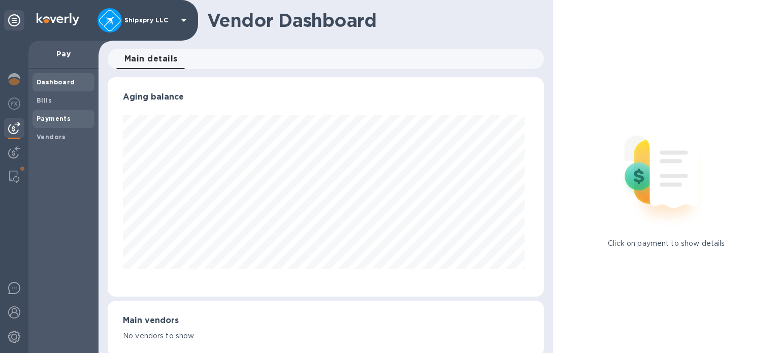
scroll to position [219, 432]
click at [62, 139] on b "Vendors" at bounding box center [51, 137] width 29 height 8
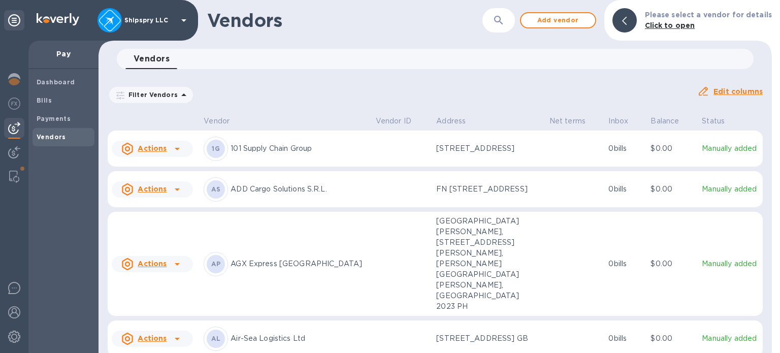
click at [495, 25] on button "button" at bounding box center [498, 20] width 24 height 24
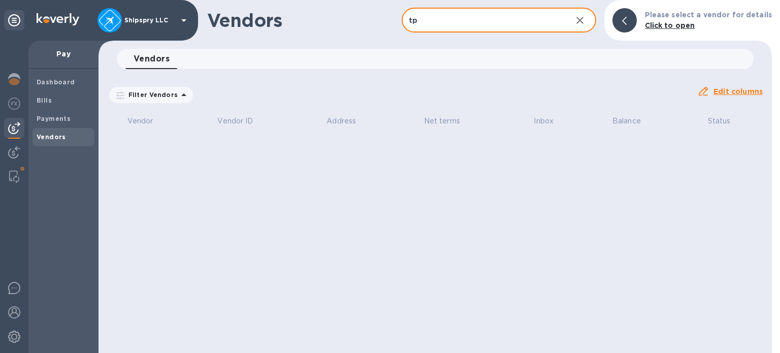
type input "t"
